Goal: Information Seeking & Learning: Learn about a topic

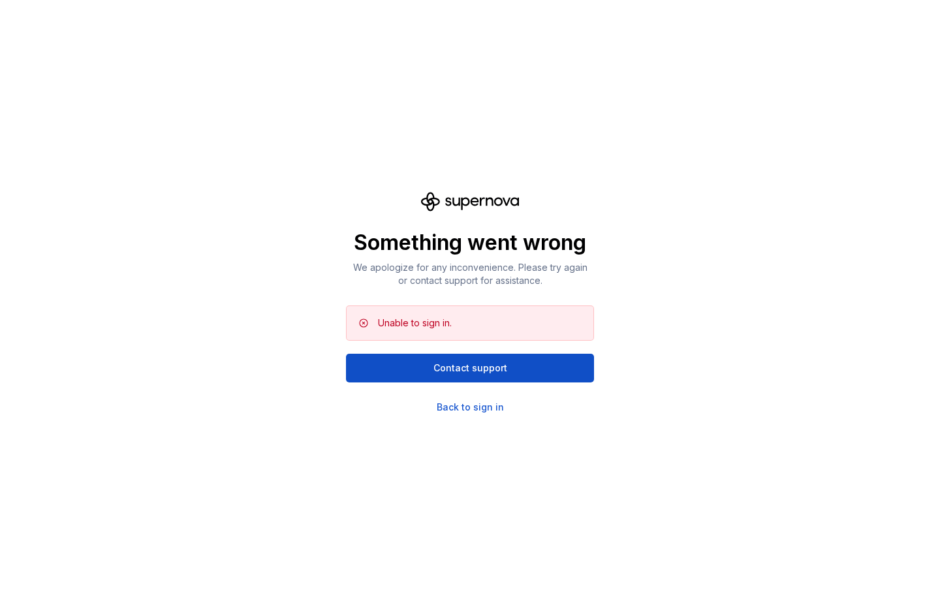
click at [722, 342] on div "Something went wrong We apologize for any inconvenience. Please try again or co…" at bounding box center [470, 302] width 940 height 605
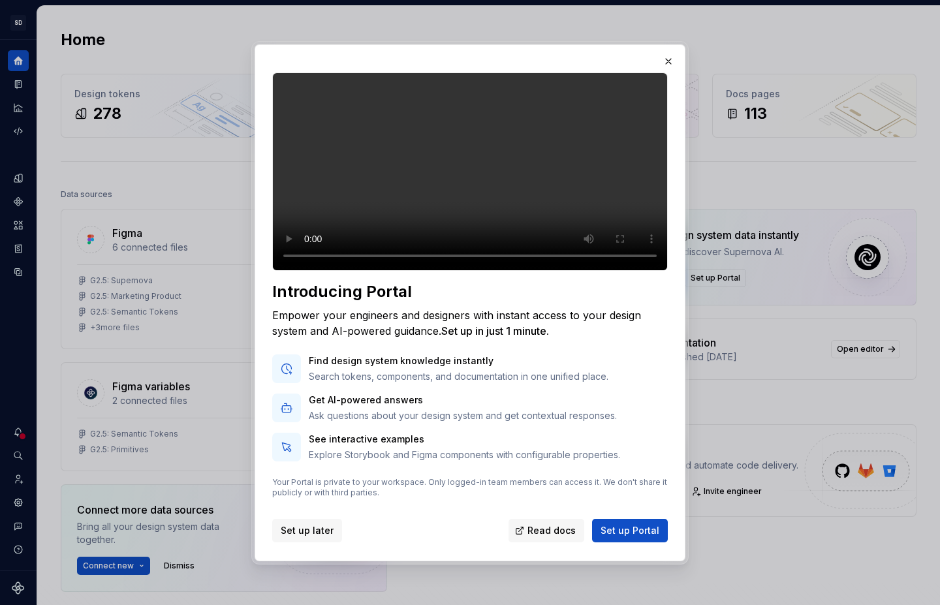
click at [298, 537] on span "Set up later" at bounding box center [307, 530] width 53 height 13
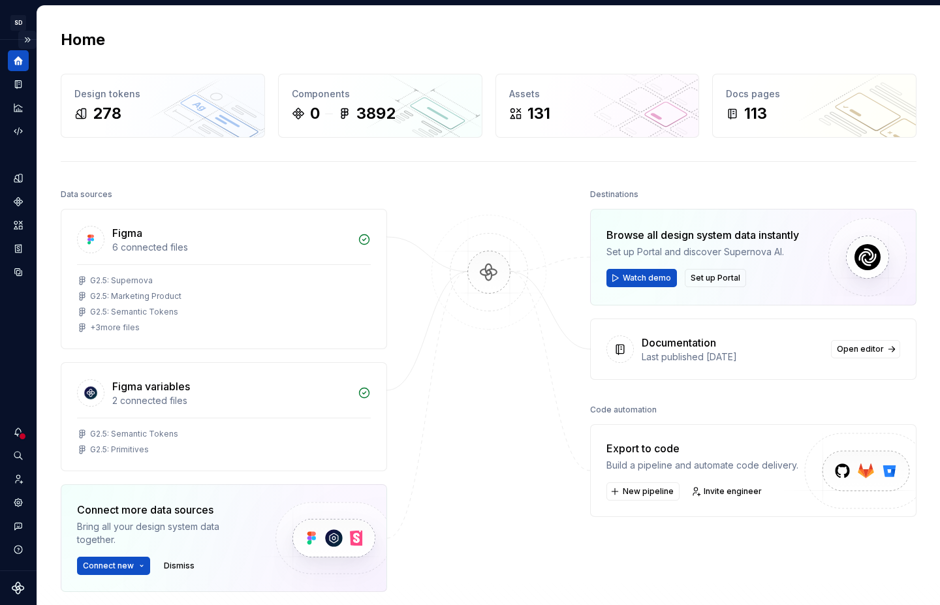
click at [29, 39] on button "Expand sidebar" at bounding box center [27, 40] width 18 height 18
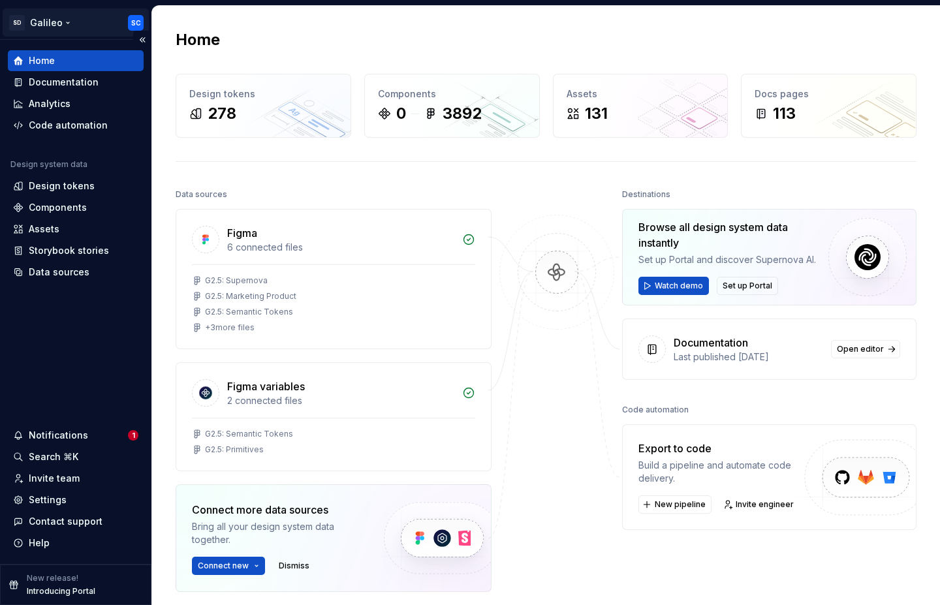
click at [69, 24] on html "SD Galileo SC Home Documentation Analytics Code automation Design system data D…" at bounding box center [470, 302] width 940 height 605
click at [63, 23] on html "SD Galileo SC Home Documentation Analytics Code automation Design system data D…" at bounding box center [470, 302] width 940 height 605
click at [72, 76] on div "Documentation" at bounding box center [64, 82] width 70 height 13
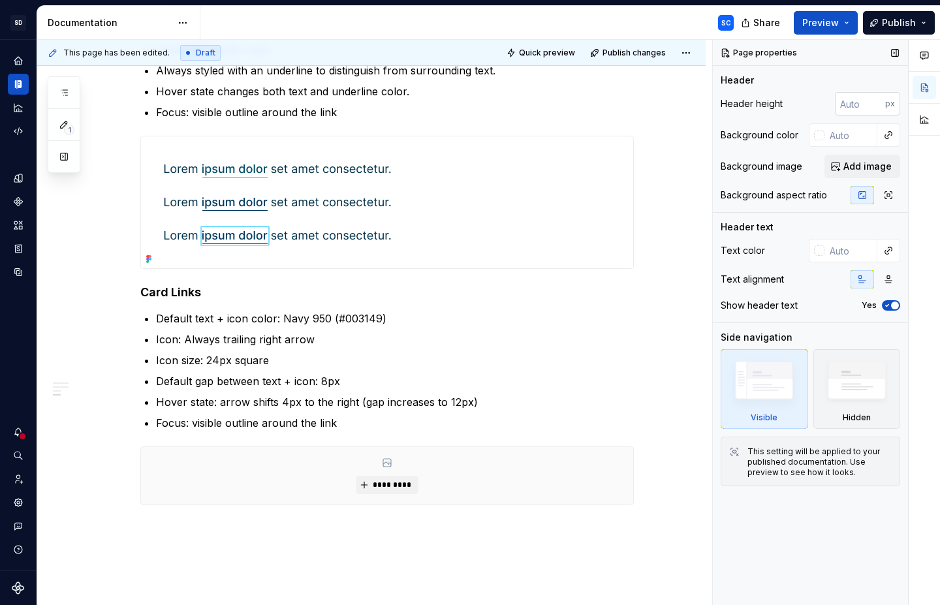
scroll to position [592, 0]
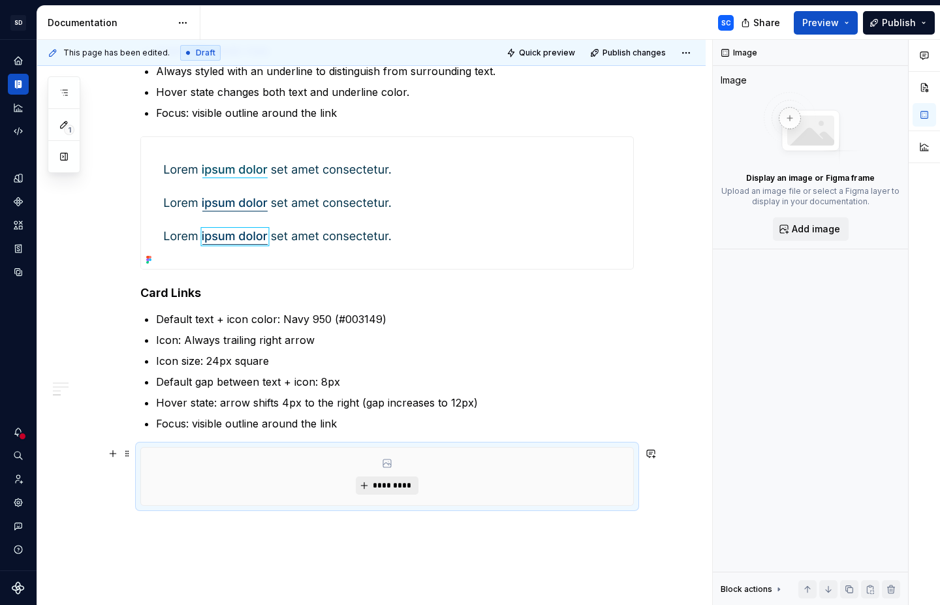
click at [398, 485] on span "*********" at bounding box center [392, 486] width 40 height 10
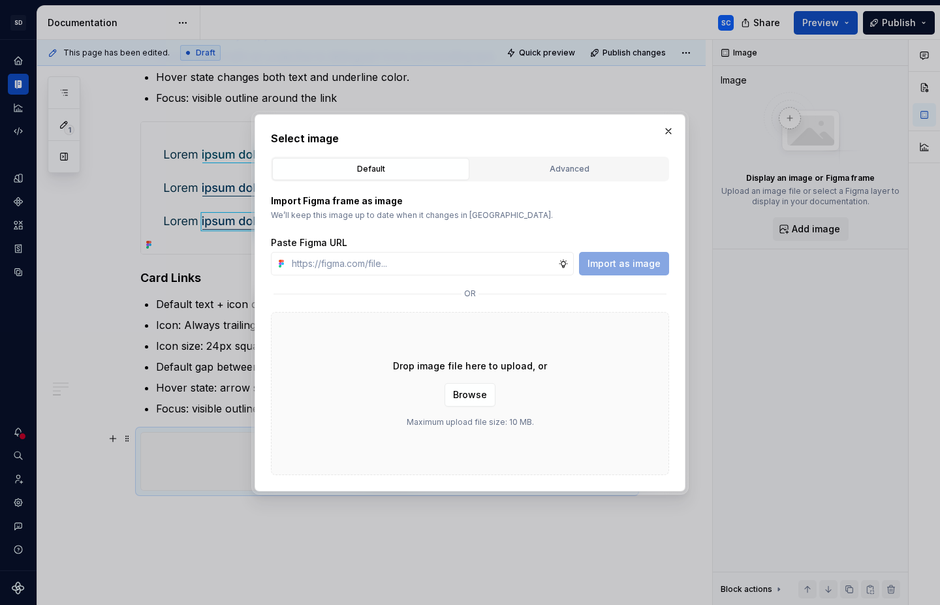
scroll to position [577, 0]
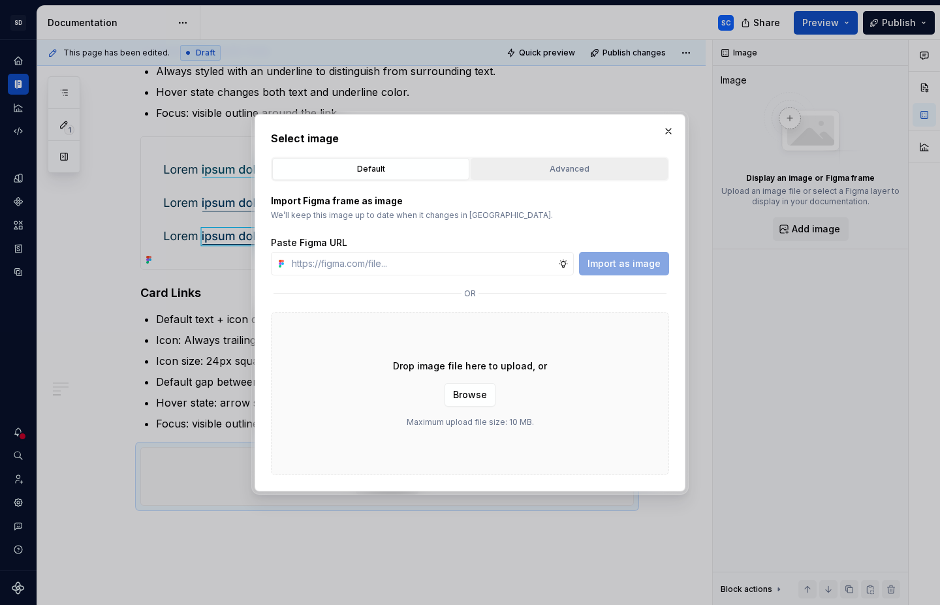
click at [566, 163] on div "Advanced" at bounding box center [569, 169] width 188 height 13
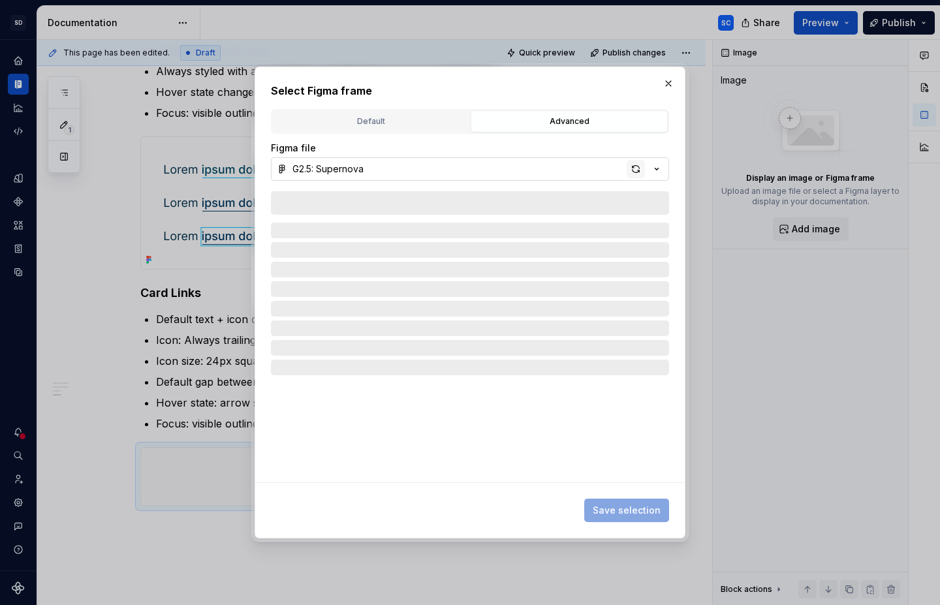
click at [634, 172] on div "button" at bounding box center [636, 169] width 18 height 18
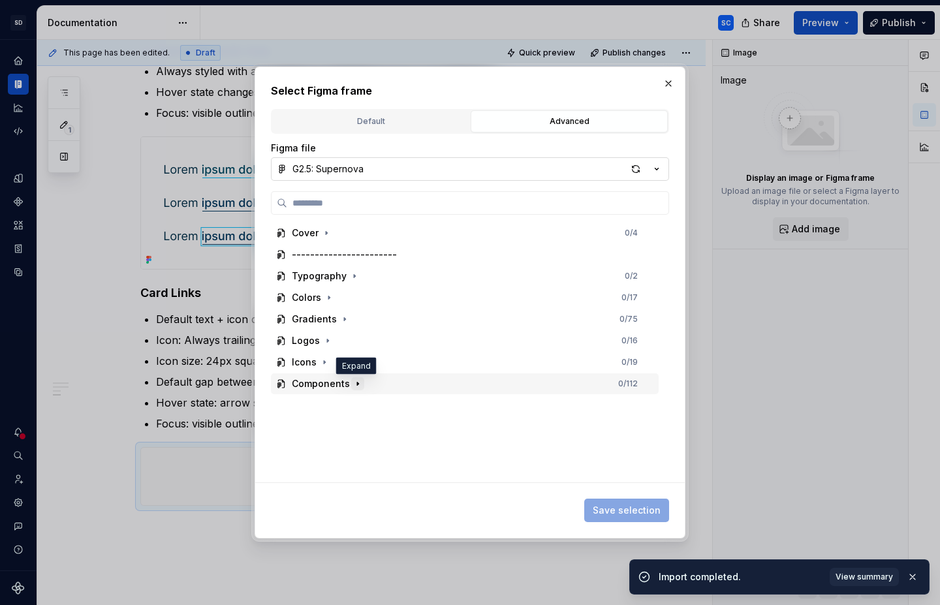
click at [359, 381] on icon "button" at bounding box center [358, 384] width 10 height 10
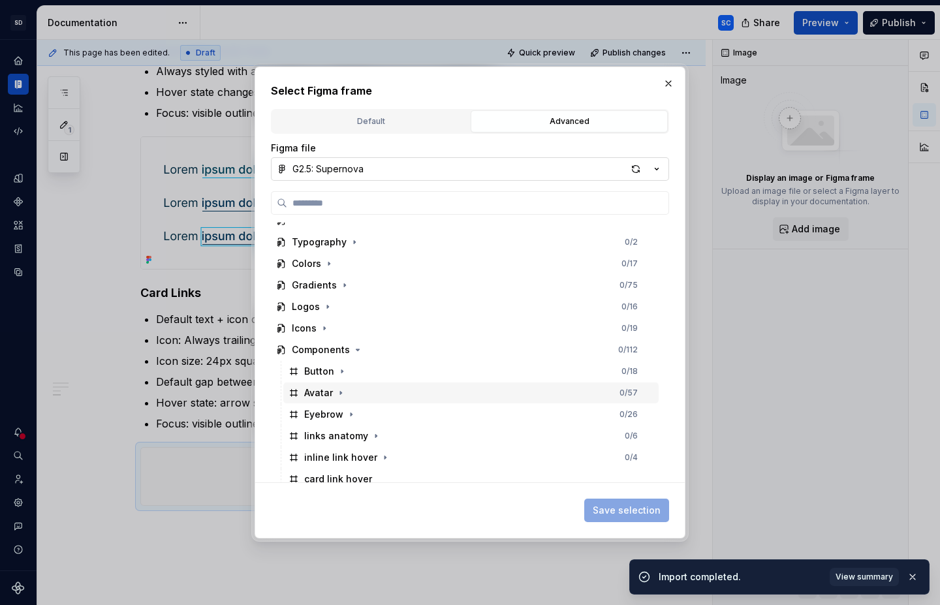
scroll to position [41, 0]
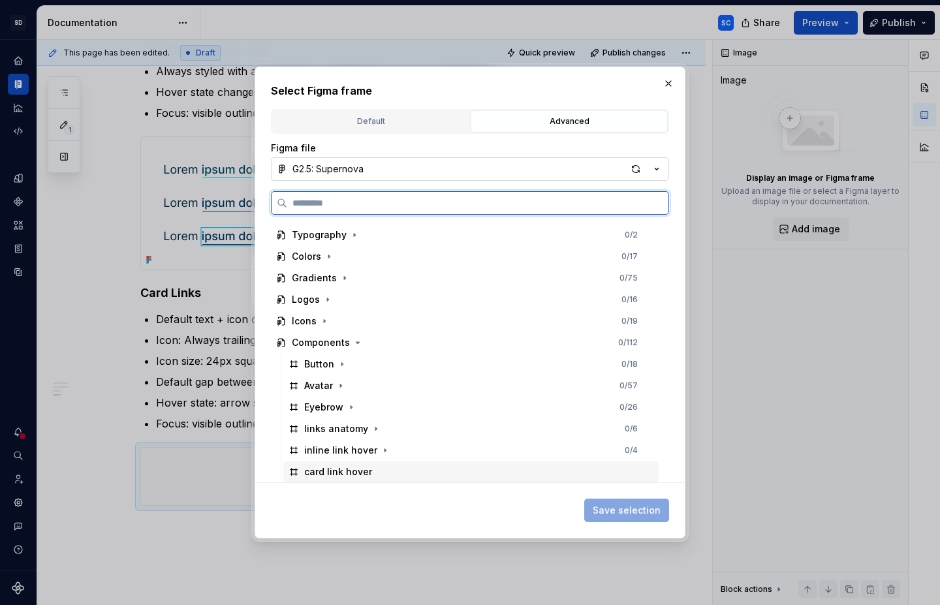
click at [364, 473] on div "card link hover" at bounding box center [338, 472] width 68 height 13
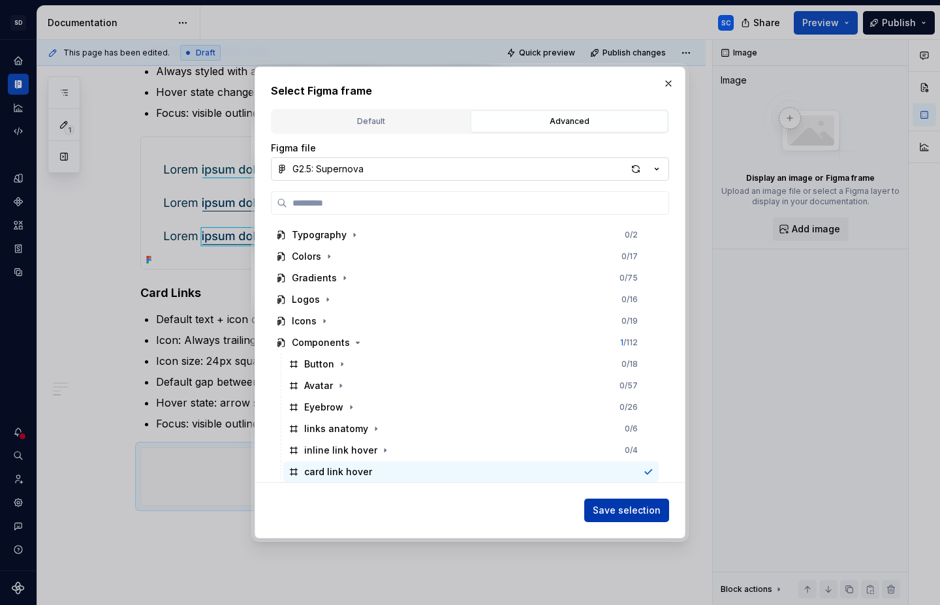
click at [640, 514] on span "Save selection" at bounding box center [627, 510] width 68 height 13
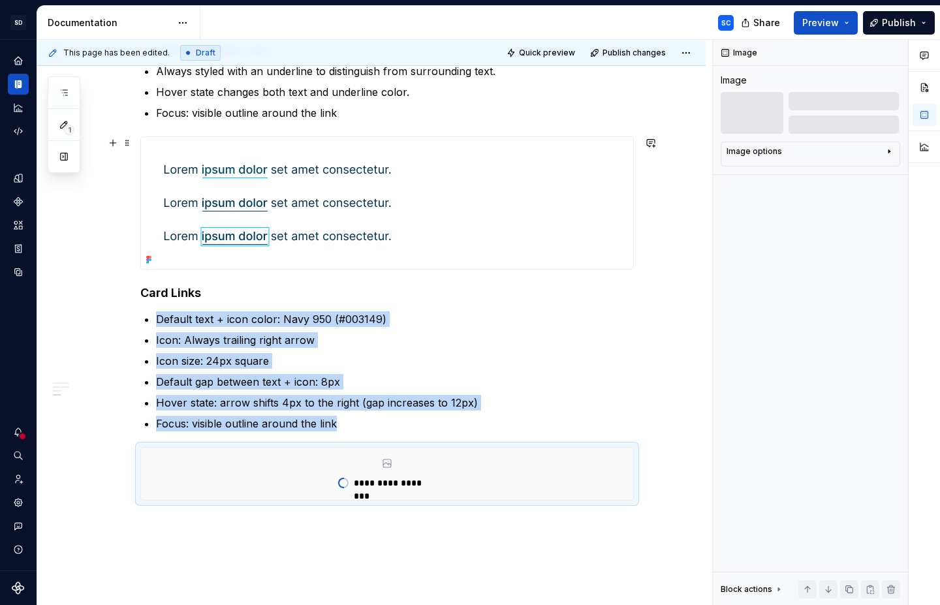
click at [535, 199] on div at bounding box center [387, 203] width 492 height 132
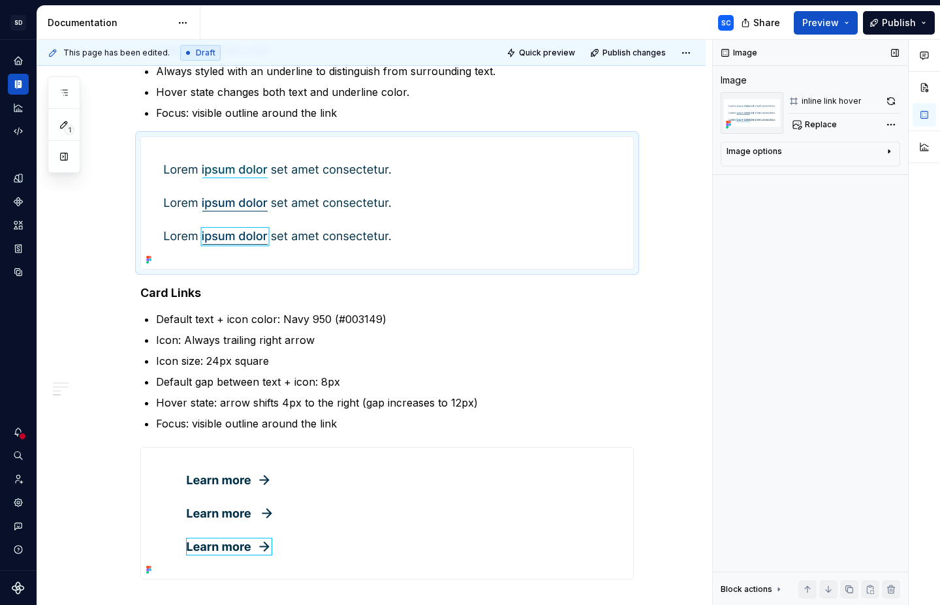
click at [882, 154] on div "Image options" at bounding box center [805, 154] width 157 height 16
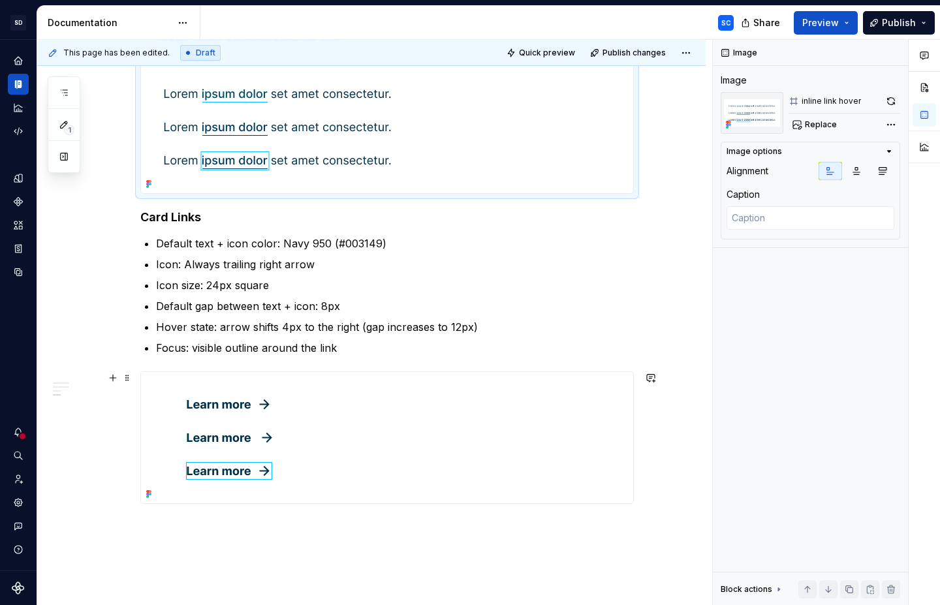
scroll to position [655, 0]
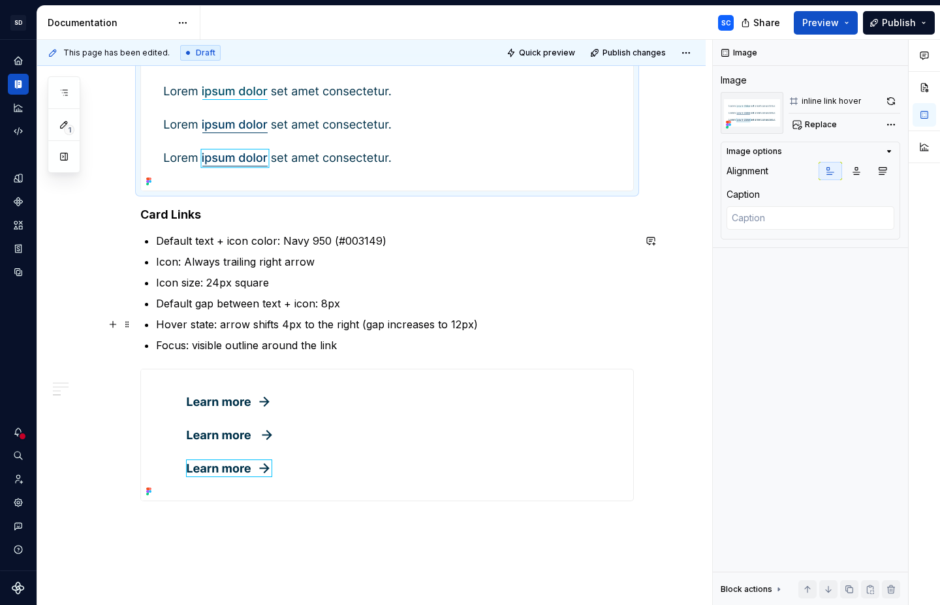
click at [692, 327] on div "Anatomy A link is composed of: Text Label - inline or standalone descriptive te…" at bounding box center [371, 166] width 669 height 1127
click at [113, 445] on div "Anatomy A link is composed of: Text Label - inline or standalone descriptive te…" at bounding box center [371, 166] width 669 height 1127
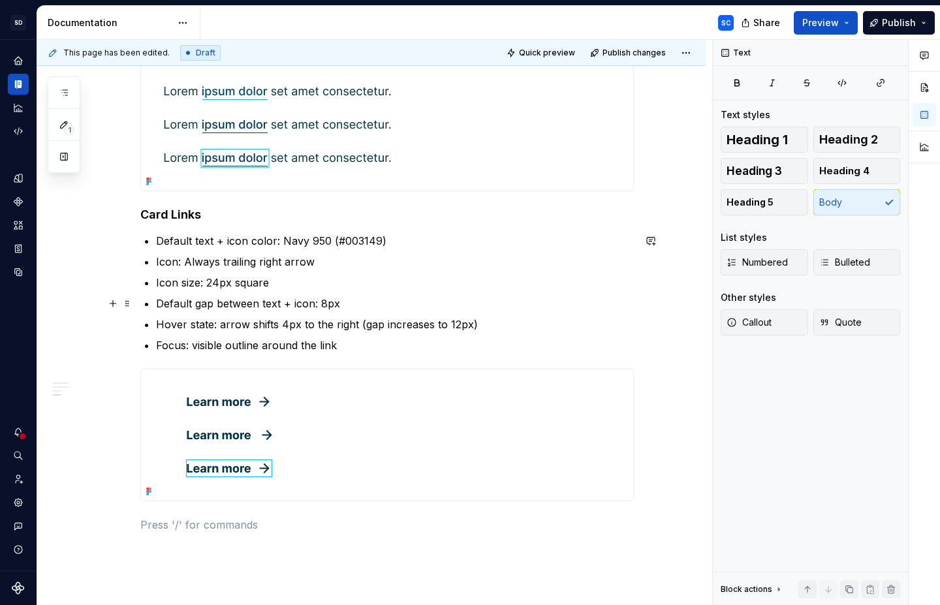
click at [700, 300] on div "Anatomy A link is composed of: Text Label - inline or standalone descriptive te…" at bounding box center [371, 166] width 669 height 1127
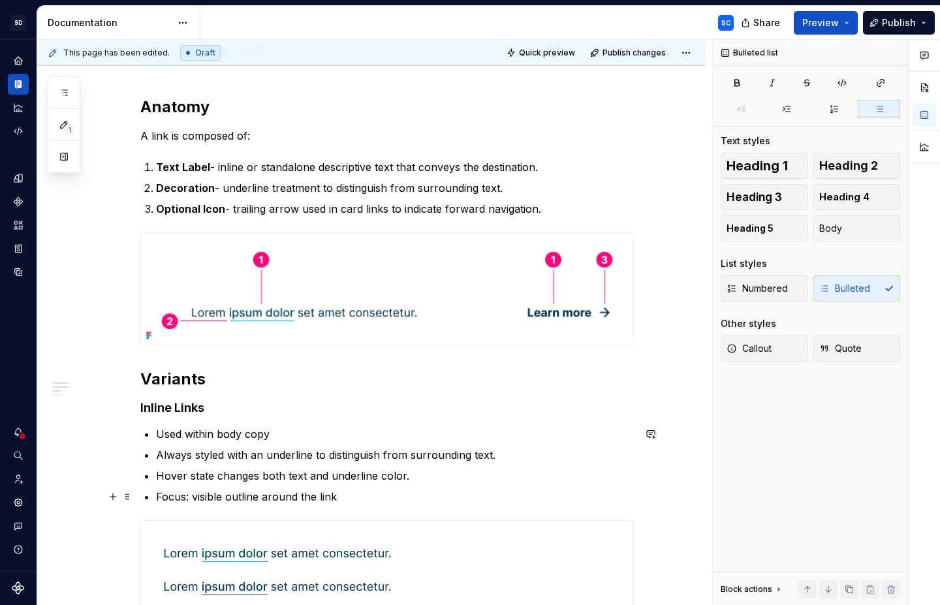
scroll to position [170, 0]
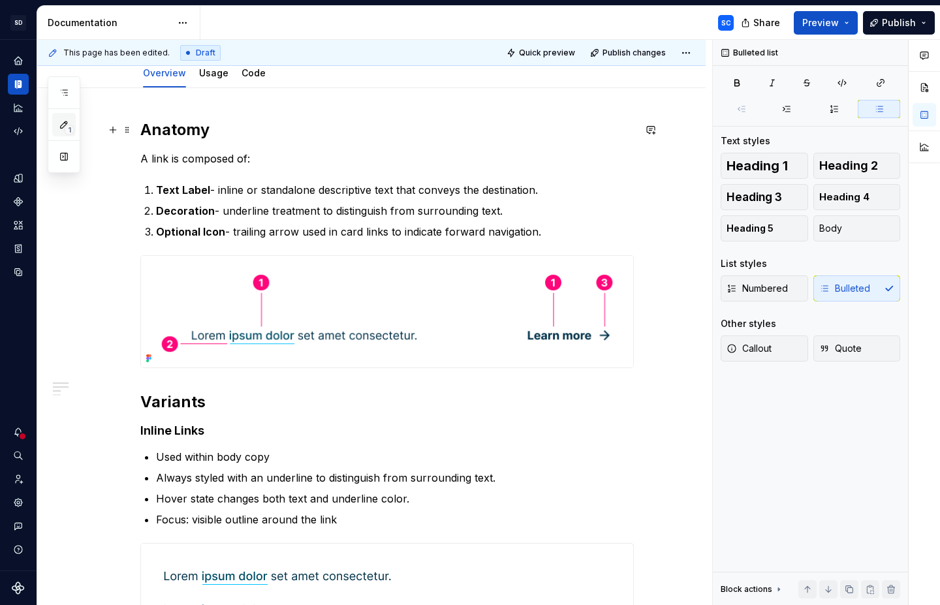
type textarea "*"
